Goal: Information Seeking & Learning: Learn about a topic

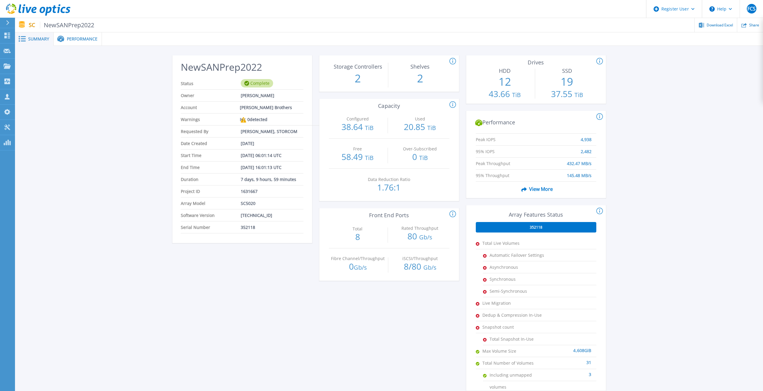
click at [153, 111] on div "NewSANPrep2022 Status Complete Owner David Clay Account Hartung Brothers Inc Wa…" at bounding box center [389, 224] width 748 height 357
click at [123, 175] on div "NewSANPrep2022 Status Complete Owner David Clay Account Hartung Brothers Inc Wa…" at bounding box center [389, 224] width 748 height 357
click at [158, 183] on div "NewSANPrep2022 Status Complete Owner David Clay Account Hartung Brothers Inc Wa…" at bounding box center [389, 224] width 748 height 357
drag, startPoint x: 223, startPoint y: 151, endPoint x: 240, endPoint y: 183, distance: 36.3
click at [239, 180] on ul "Status Complete Owner David Clay Account Hartung Brothers Inc Warnings 0 detect…" at bounding box center [242, 156] width 122 height 156
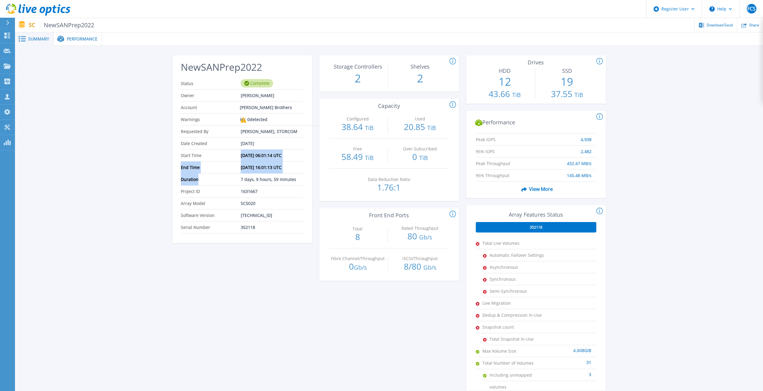
click at [239, 184] on span "Duration" at bounding box center [211, 179] width 60 height 12
click at [82, 40] on span "Performance" at bounding box center [82, 39] width 31 height 4
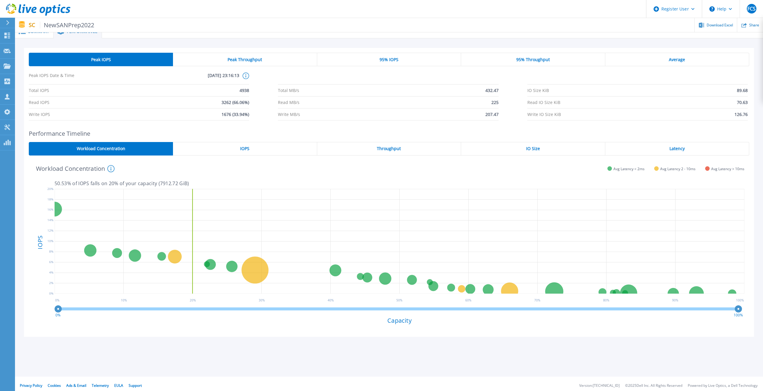
scroll to position [11, 0]
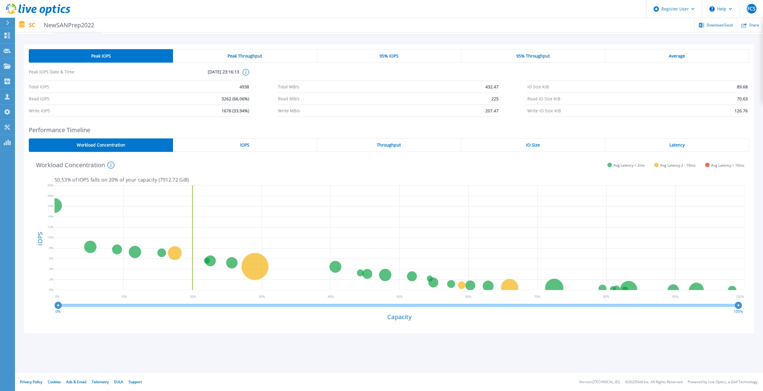
click at [290, 59] on div "Peak Throughput" at bounding box center [245, 55] width 144 height 13
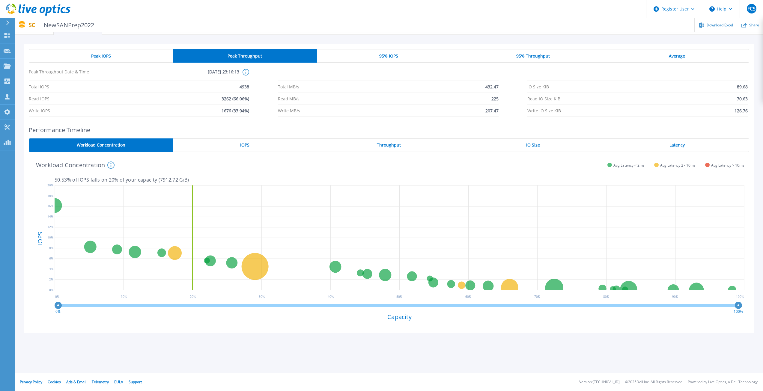
click at [392, 52] on div "95% IOPS" at bounding box center [389, 55] width 144 height 13
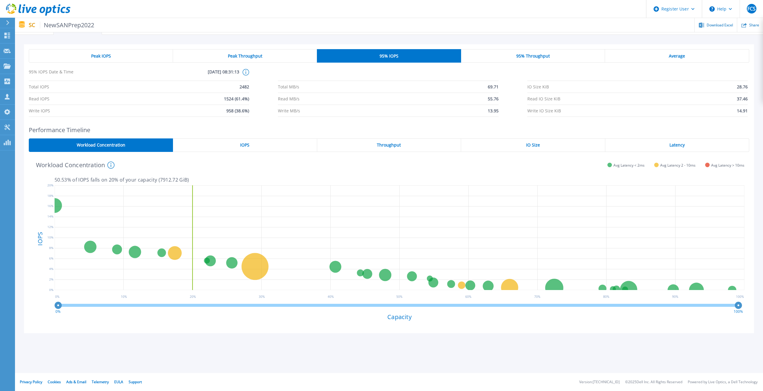
click at [556, 64] on div "Peak IOPS Peak Throughput 95% IOPS 95% Throughput Average 95% IOPS Date & Time …" at bounding box center [389, 83] width 720 height 68
click at [147, 55] on div "Peak IOPS" at bounding box center [101, 55] width 144 height 13
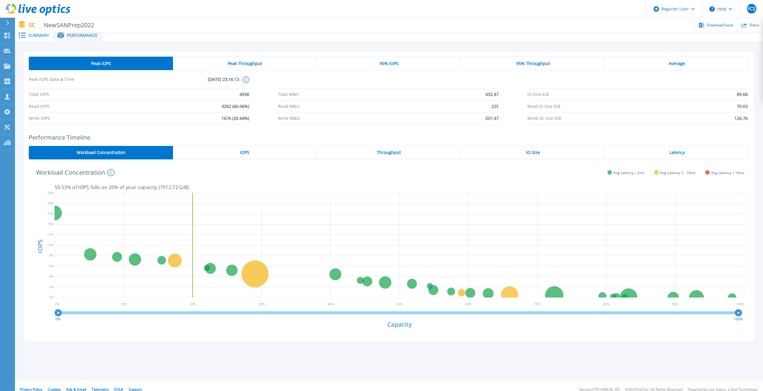
scroll to position [0, 0]
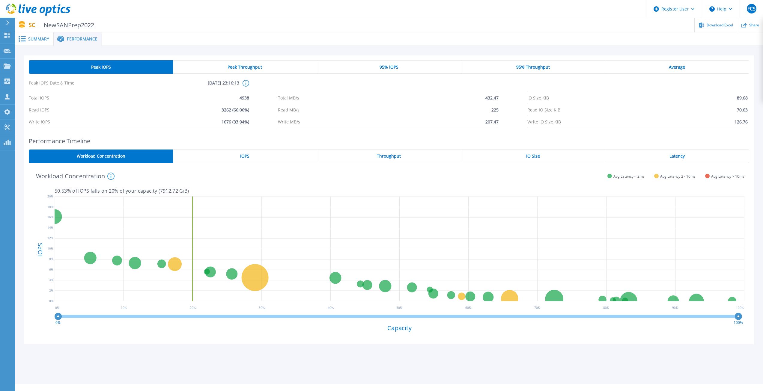
click at [177, 51] on div "Peak IOPS Peak Throughput 95% IOPS 95% Throughput Average Peak IOPS Date & Time…" at bounding box center [389, 203] width 748 height 315
click at [21, 39] on rect at bounding box center [23, 38] width 5 height 1
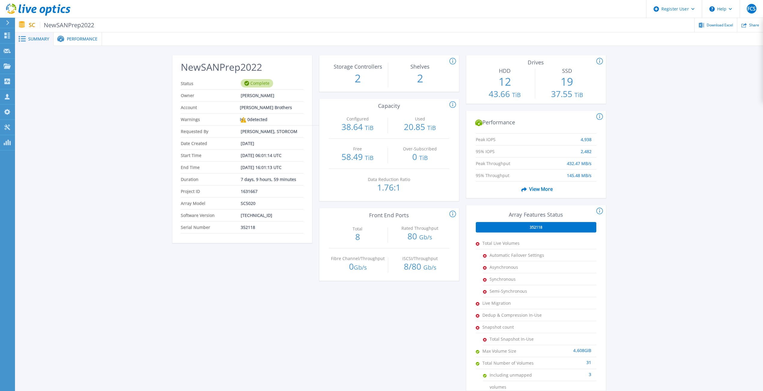
click at [143, 127] on div "NewSANPrep2022 Status Complete Owner David Clay Account Hartung Brothers Inc Wa…" at bounding box center [389, 224] width 748 height 357
click at [141, 129] on div "NewSANPrep2022 Status Complete Owner David Clay Account Hartung Brothers Inc Wa…" at bounding box center [389, 224] width 748 height 357
click at [81, 41] on span "Performance" at bounding box center [82, 39] width 31 height 4
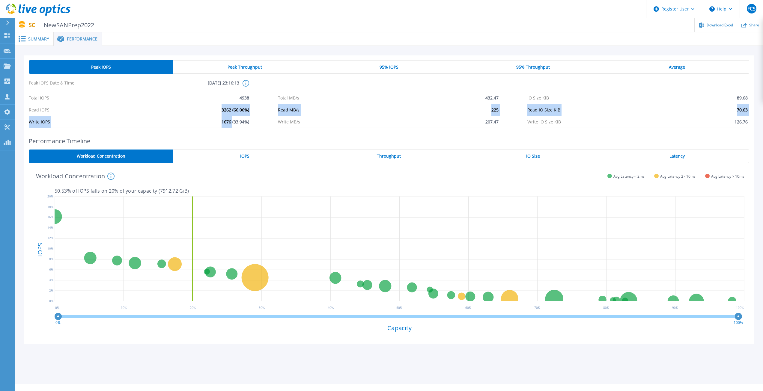
drag, startPoint x: 229, startPoint y: 119, endPoint x: 233, endPoint y: 126, distance: 8.0
click at [233, 126] on div "Total IOPS 4938 Total MB/s 432.47 IO Size KiB 89.68 Read IOPS 3262 (66.06%) Rea…" at bounding box center [389, 110] width 720 height 36
click at [233, 126] on span "1676 (33.94%)" at bounding box center [235, 122] width 28 height 12
click at [46, 39] on span "Summary" at bounding box center [38, 39] width 21 height 4
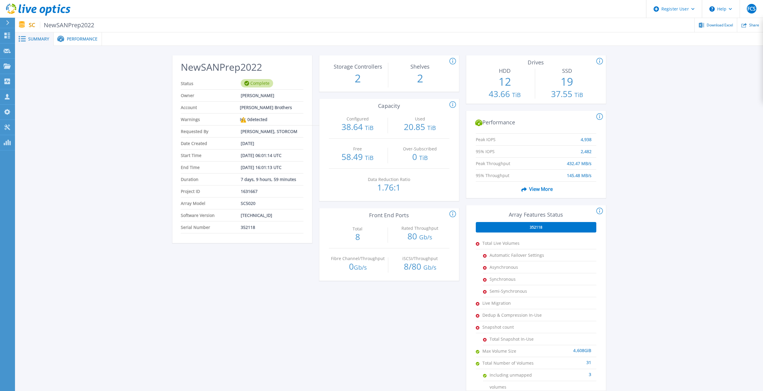
click at [105, 105] on div "NewSANPrep2022 Status Complete Owner David Clay Account Hartung Brothers Inc Wa…" at bounding box center [389, 224] width 748 height 357
drag, startPoint x: 150, startPoint y: 89, endPoint x: 174, endPoint y: 127, distance: 44.8
click at [174, 126] on div "NewSANPrep2022 Status Complete Owner David Clay Account Hartung Brothers Inc Wa…" at bounding box center [389, 224] width 748 height 357
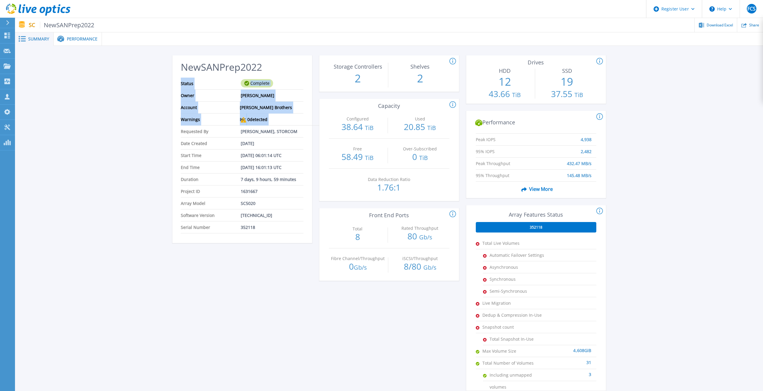
click at [174, 127] on div "NewSANPrep2022 Status Complete Owner David Clay Account Hartung Brothers Inc Wa…" at bounding box center [242, 151] width 140 height 184
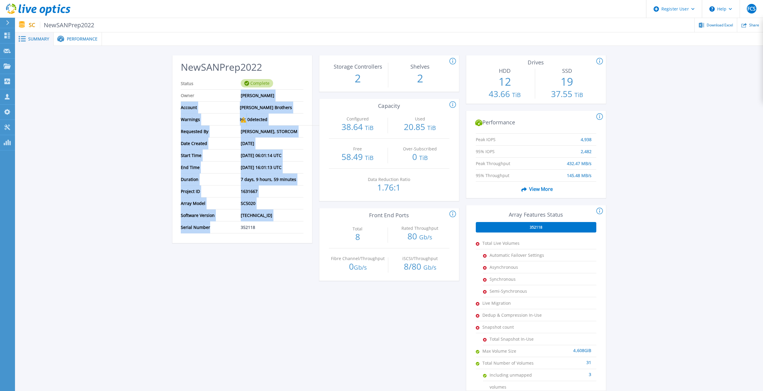
drag, startPoint x: 234, startPoint y: 226, endPoint x: 227, endPoint y: 93, distance: 132.9
click at [227, 93] on ul "Status Complete Owner David Clay Account Hartung Brothers Inc Warnings 0 detect…" at bounding box center [242, 156] width 122 height 156
click at [227, 93] on span "Owner" at bounding box center [211, 96] width 60 height 12
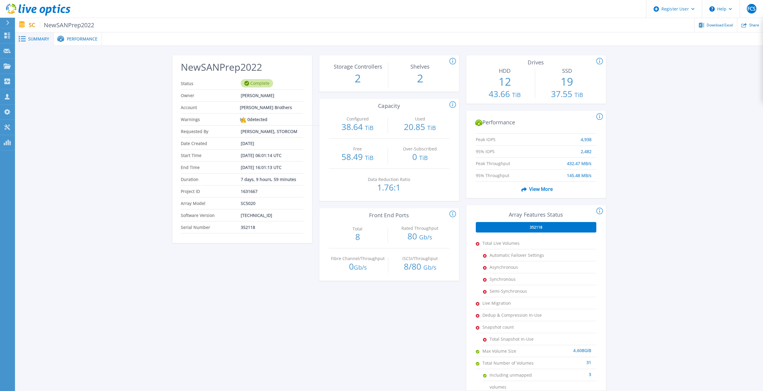
click at [85, 37] on span "Performance" at bounding box center [82, 39] width 31 height 4
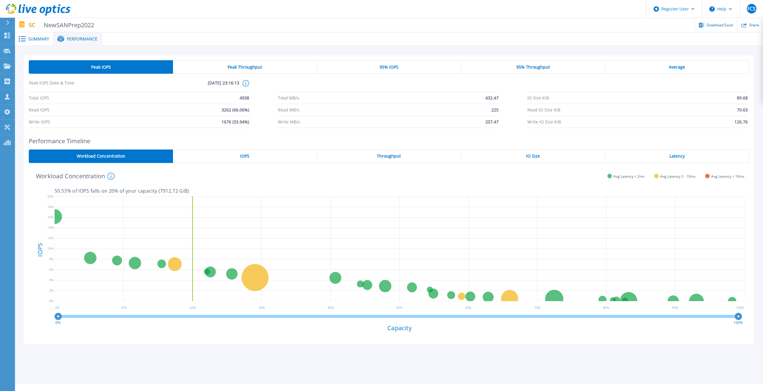
click at [270, 63] on div "Peak Throughput" at bounding box center [245, 66] width 144 height 13
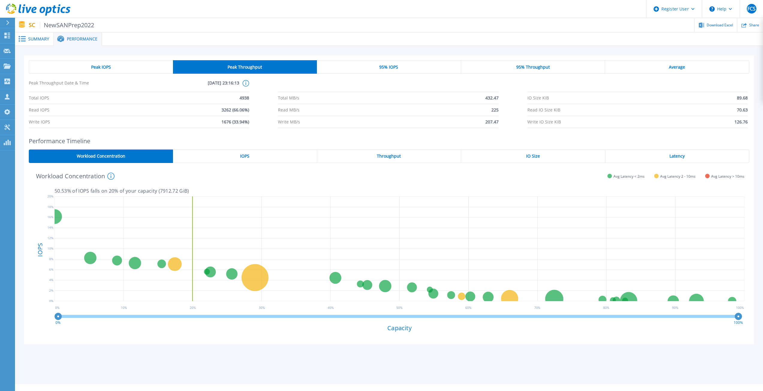
click at [377, 66] on div "95% IOPS" at bounding box center [389, 66] width 144 height 13
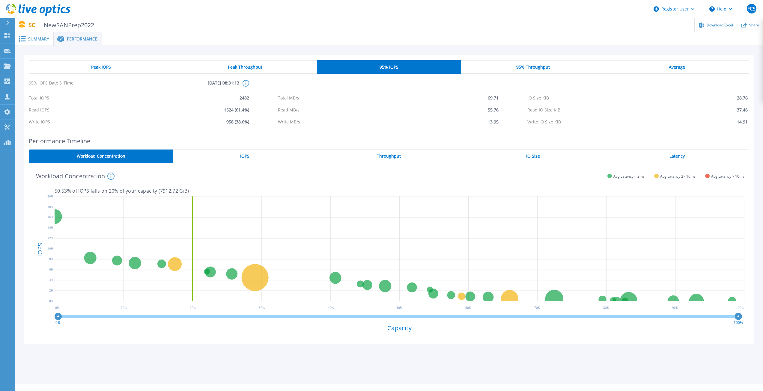
click at [530, 79] on div "95% IOPS Date & Time 2022-03-13, 08:31:13 This shows the performance stats for …" at bounding box center [389, 102] width 720 height 49
click at [582, 66] on div "95% Throughput" at bounding box center [533, 66] width 144 height 13
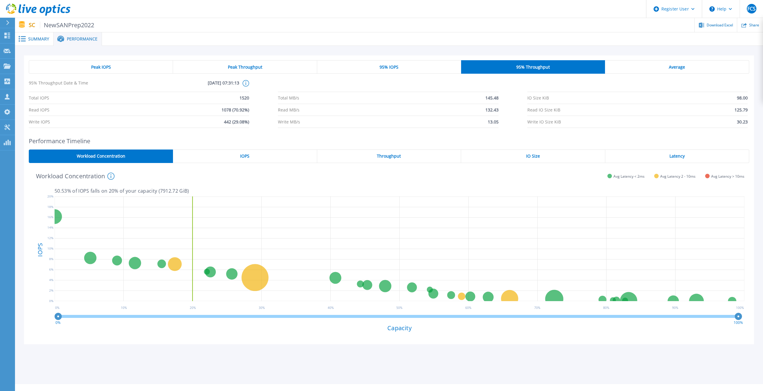
click at [674, 65] on span "Average" at bounding box center [676, 67] width 16 height 5
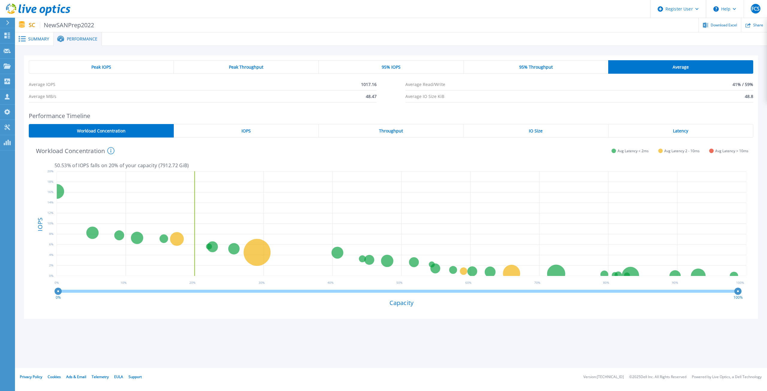
click at [120, 62] on div "Peak IOPS" at bounding box center [101, 66] width 145 height 13
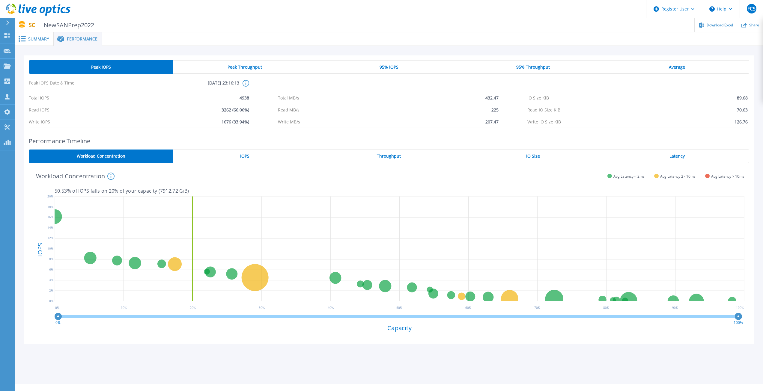
click at [31, 35] on div "Summary" at bounding box center [34, 38] width 39 height 13
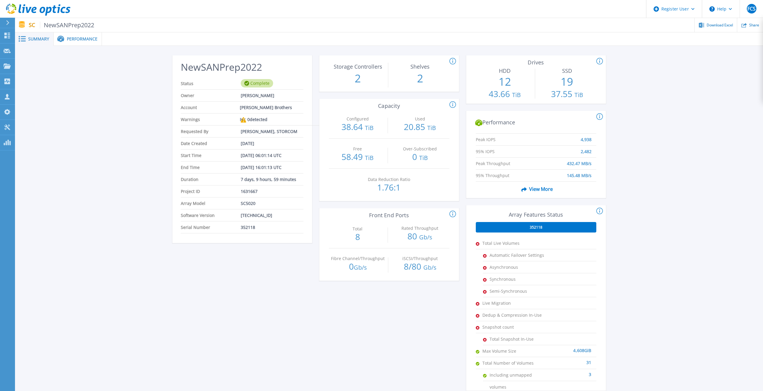
click at [138, 119] on div "NewSANPrep2022 Status Complete Owner David Clay Account Hartung Brothers Inc Wa…" at bounding box center [389, 224] width 748 height 357
click at [11, 22] on div at bounding box center [10, 23] width 10 height 10
click at [113, 72] on div "NewSANPrep2022 Status Complete Owner David Clay Account Hartung Brothers Inc Wa…" at bounding box center [389, 224] width 748 height 357
click at [45, 10] on icon at bounding box center [43, 10] width 6 height 6
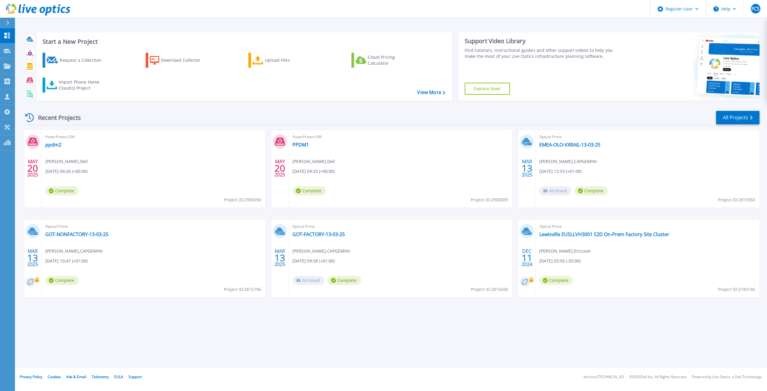
click at [159, 121] on div "Recent Projects All Projects" at bounding box center [391, 117] width 736 height 15
click at [9, 72] on link "Projects Projects" at bounding box center [7, 66] width 15 height 15
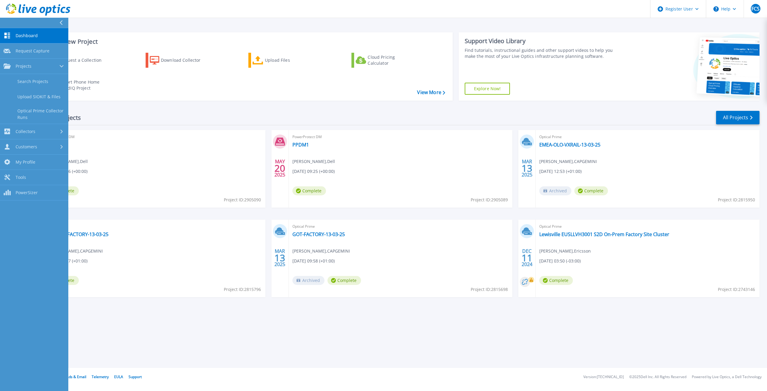
click at [156, 116] on div "Recent Projects All Projects" at bounding box center [391, 117] width 736 height 15
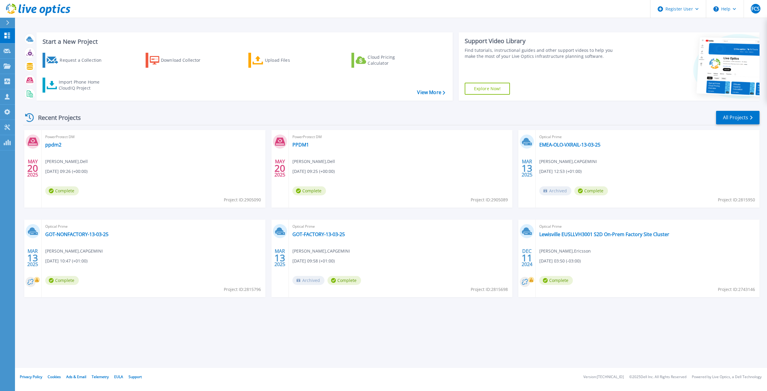
click at [96, 110] on div "Recent Projects All Projects [DATE] PowerProtect DM ppdm2 [PERSON_NAME] , Dell …" at bounding box center [391, 209] width 736 height 209
click at [95, 117] on div "Recent Projects All Projects" at bounding box center [391, 117] width 736 height 15
click at [164, 111] on div "Recent Projects All Projects" at bounding box center [391, 117] width 736 height 15
click at [123, 111] on div "Recent Projects All Projects" at bounding box center [391, 117] width 736 height 15
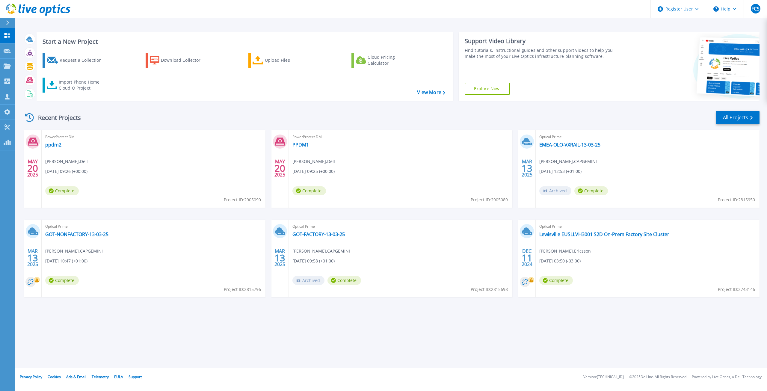
click at [123, 111] on div "Recent Projects All Projects" at bounding box center [391, 117] width 736 height 15
